Goal: Transaction & Acquisition: Download file/media

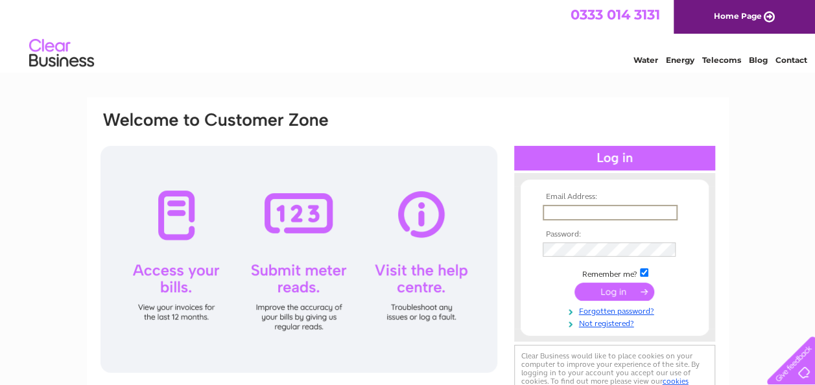
click at [560, 208] on input "text" at bounding box center [610, 213] width 135 height 16
type input "liz@mamaliz.co.uk"
click at [616, 296] on input "submit" at bounding box center [615, 292] width 80 height 18
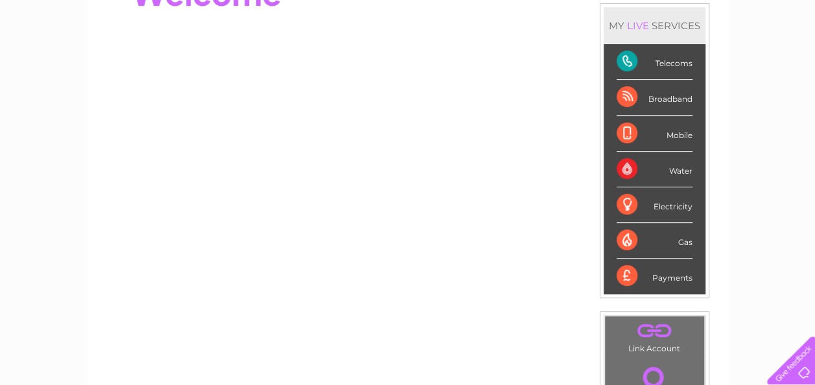
scroll to position [195, 0]
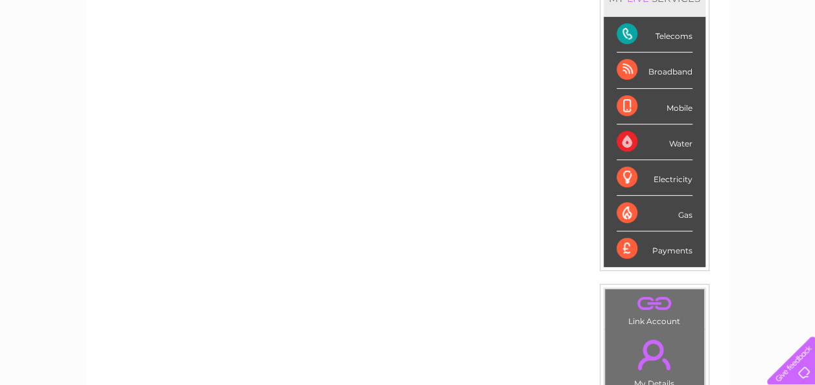
click at [639, 31] on div "Telecoms" at bounding box center [655, 35] width 76 height 36
click at [628, 30] on div "Telecoms" at bounding box center [655, 35] width 76 height 36
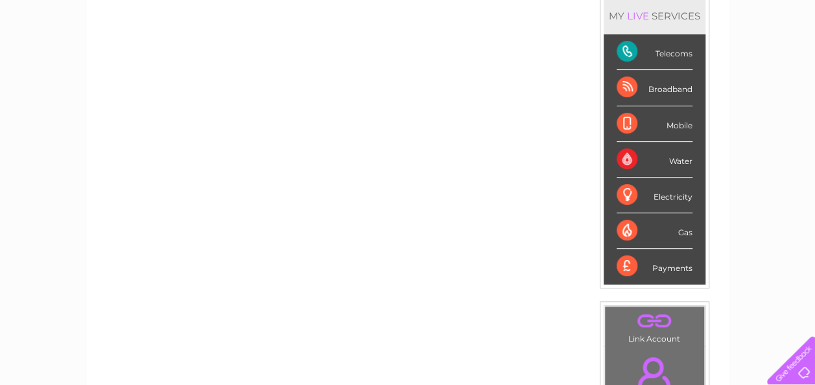
scroll to position [0, 0]
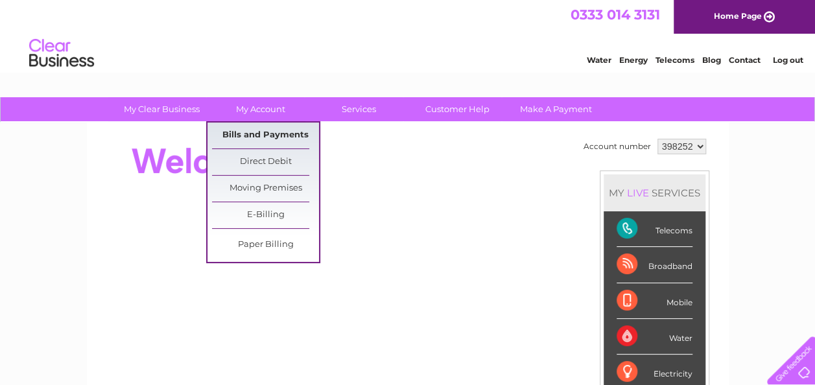
click at [259, 132] on link "Bills and Payments" at bounding box center [265, 136] width 107 height 26
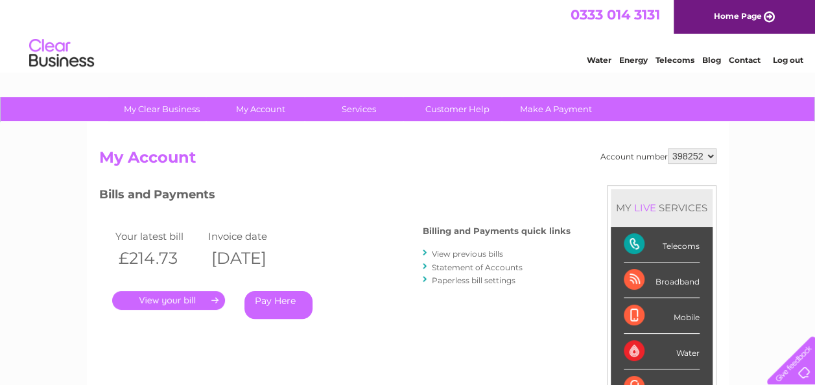
click at [169, 296] on link "." at bounding box center [168, 300] width 113 height 19
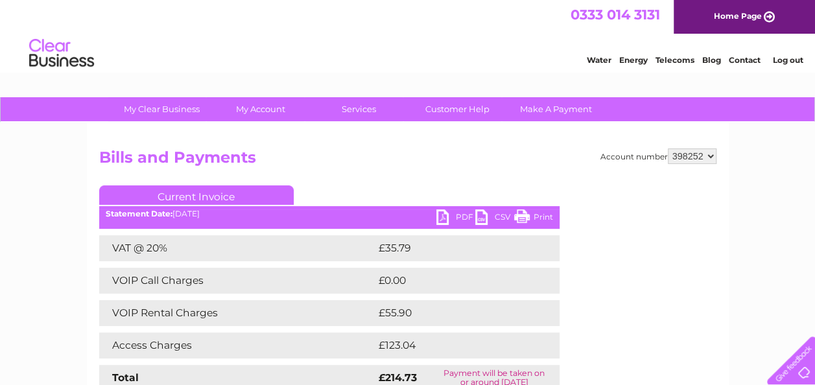
click at [483, 213] on link "CSV" at bounding box center [494, 218] width 39 height 19
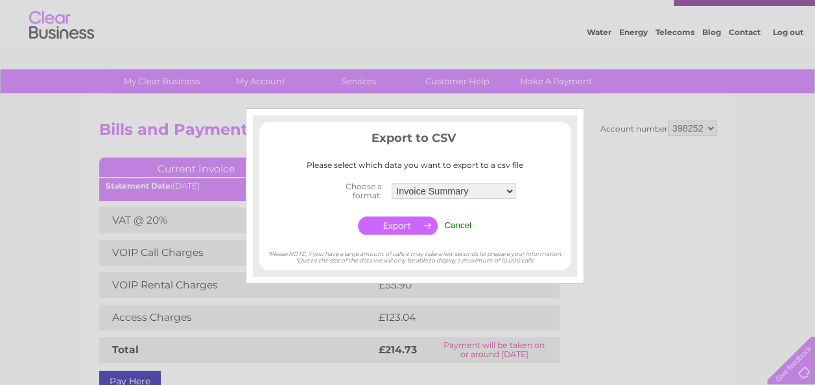
scroll to position [65, 0]
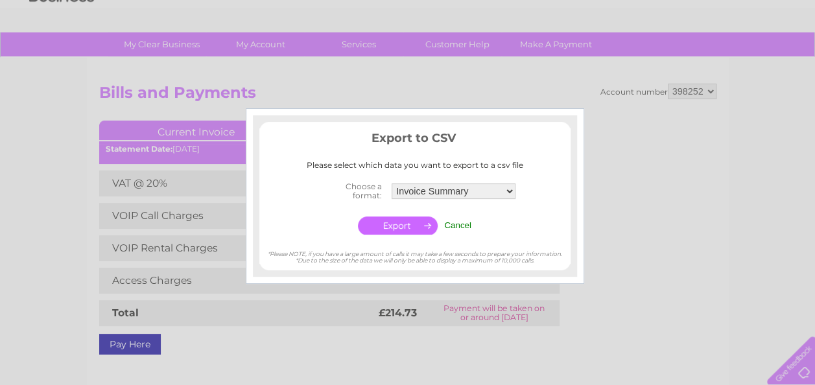
click at [626, 286] on div at bounding box center [407, 192] width 815 height 385
click at [508, 189] on select "Invoice Summary Service Charge Summary" at bounding box center [453, 191] width 125 height 17
click at [760, 298] on div at bounding box center [407, 192] width 815 height 385
click at [461, 222] on input "Cancel" at bounding box center [457, 225] width 27 height 10
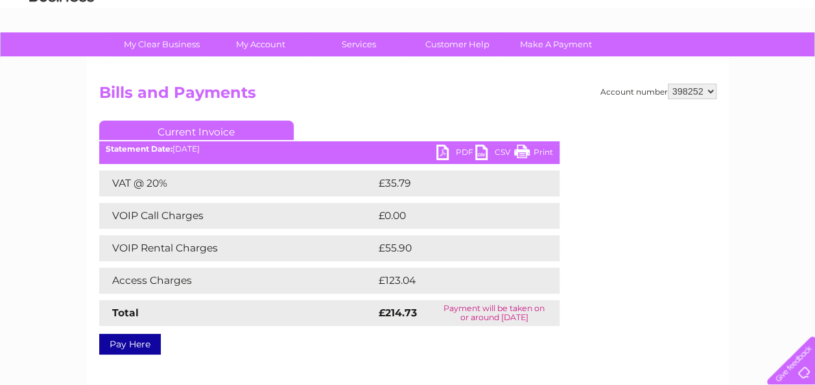
click at [441, 151] on link "PDF" at bounding box center [455, 154] width 39 height 19
